Goal: Task Accomplishment & Management: Manage account settings

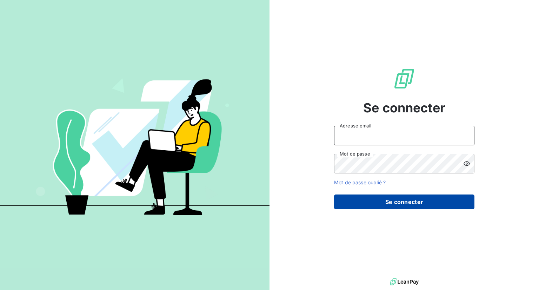
type input "[PERSON_NAME][EMAIL_ADDRESS][DOMAIN_NAME]"
click at [401, 195] on button "Se connecter" at bounding box center [404, 201] width 140 height 15
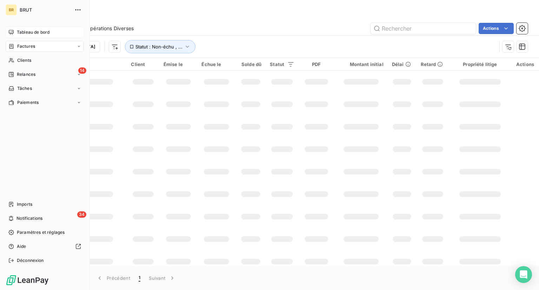
click at [33, 29] on span "Tableau de bord" at bounding box center [33, 32] width 33 height 6
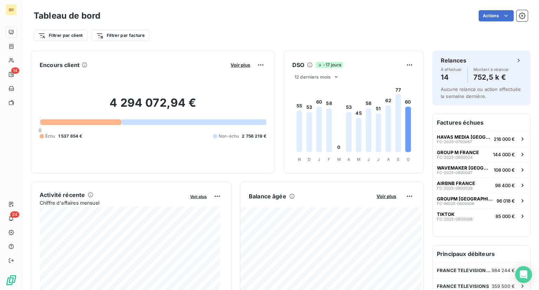
click at [395, 101] on icon at bounding box center [398, 123] width 6 height 58
click at [320, 77] on span "12 derniers mois" at bounding box center [312, 77] width 36 height 6
click at [314, 95] on li "6" at bounding box center [316, 90] width 46 height 13
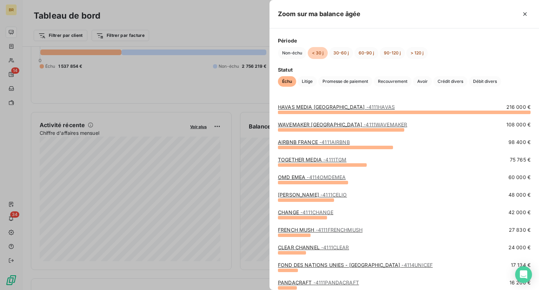
click at [212, 77] on div at bounding box center [269, 145] width 539 height 290
